Goal: Information Seeking & Learning: Learn about a topic

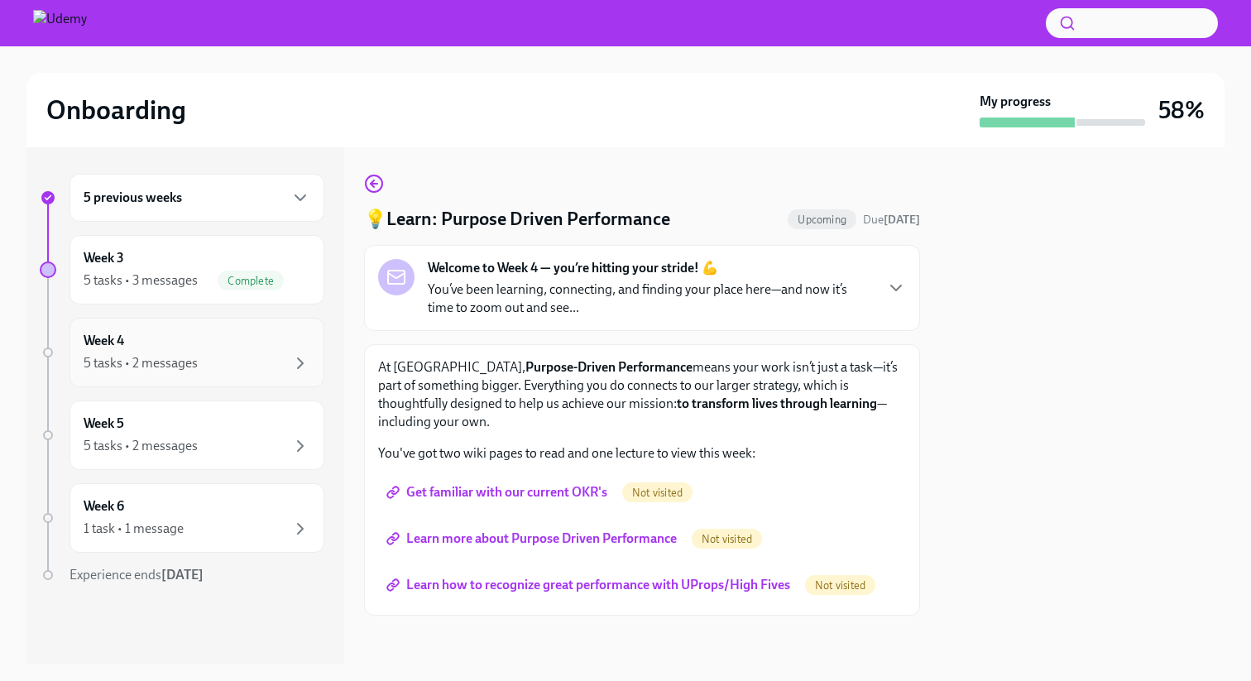
click at [155, 340] on div "Week 4 5 tasks • 2 messages" at bounding box center [197, 352] width 227 height 41
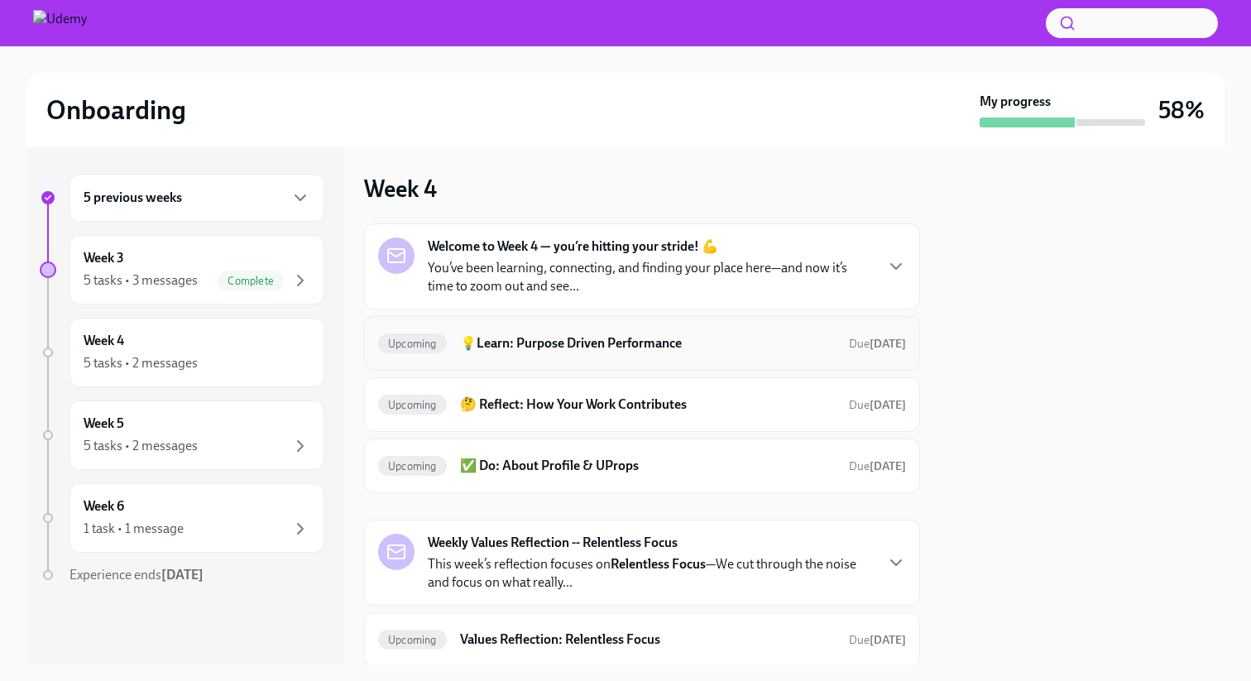
click at [535, 341] on h6 "💡Learn: Purpose Driven Performance" at bounding box center [648, 343] width 376 height 18
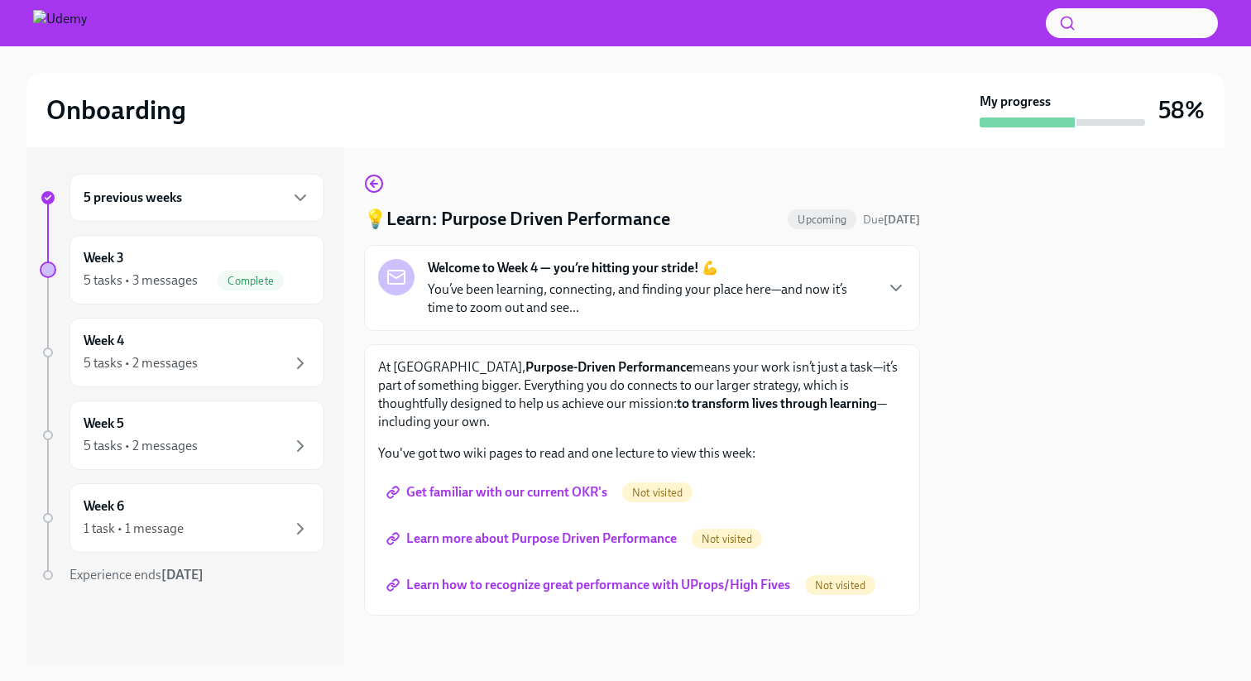
click at [559, 312] on p "You’ve been learning, connecting, and finding your place here—and now it’s time…" at bounding box center [650, 298] width 445 height 36
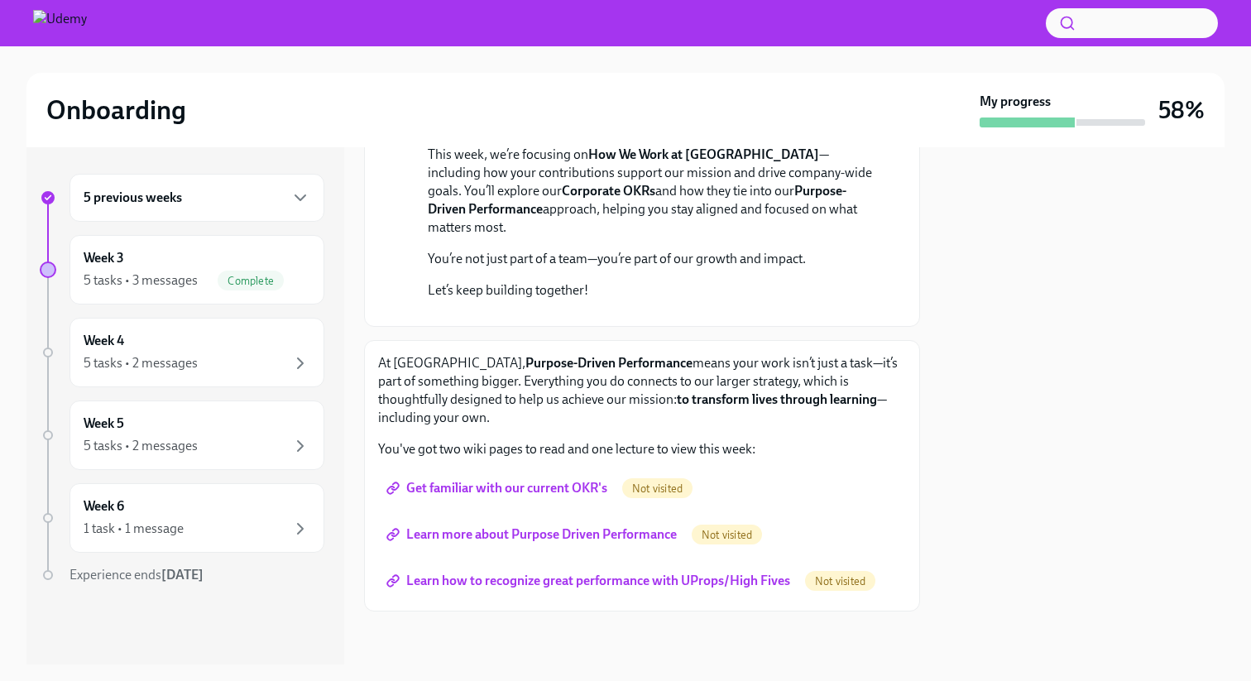
scroll to position [443, 0]
click at [531, 485] on span "Get familiar with our current OKR's" at bounding box center [499, 488] width 218 height 17
